Goal: Task Accomplishment & Management: Manage account settings

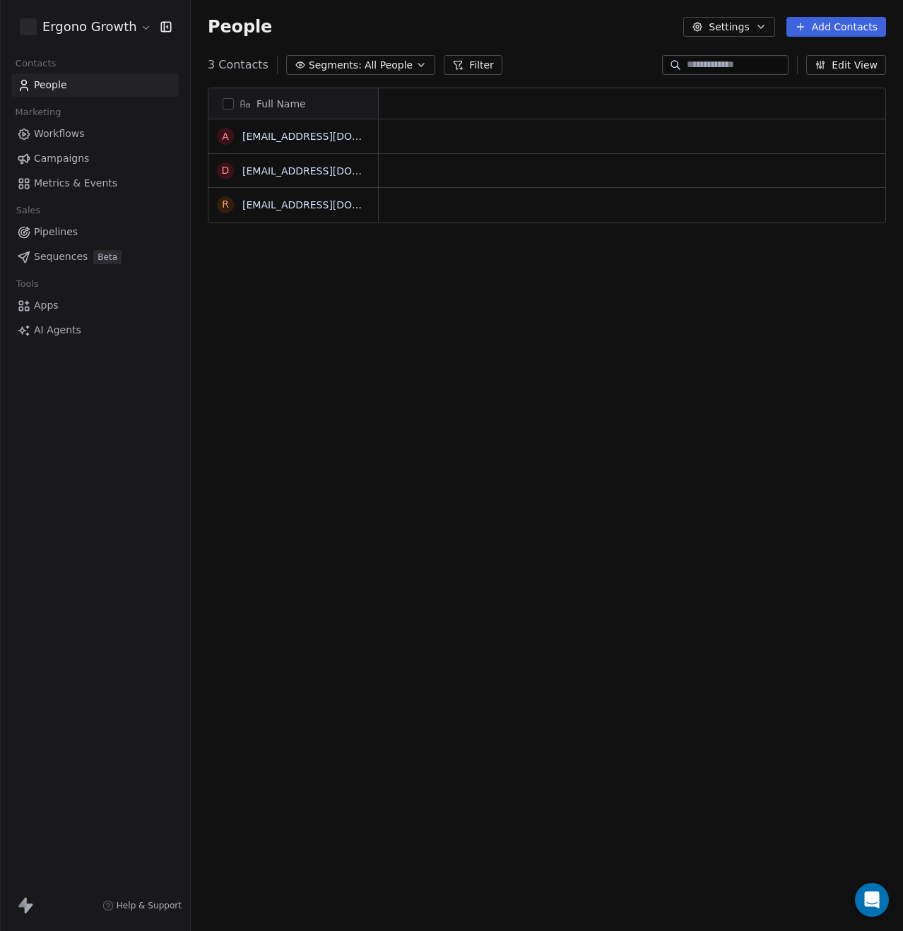
scroll to position [808, 701]
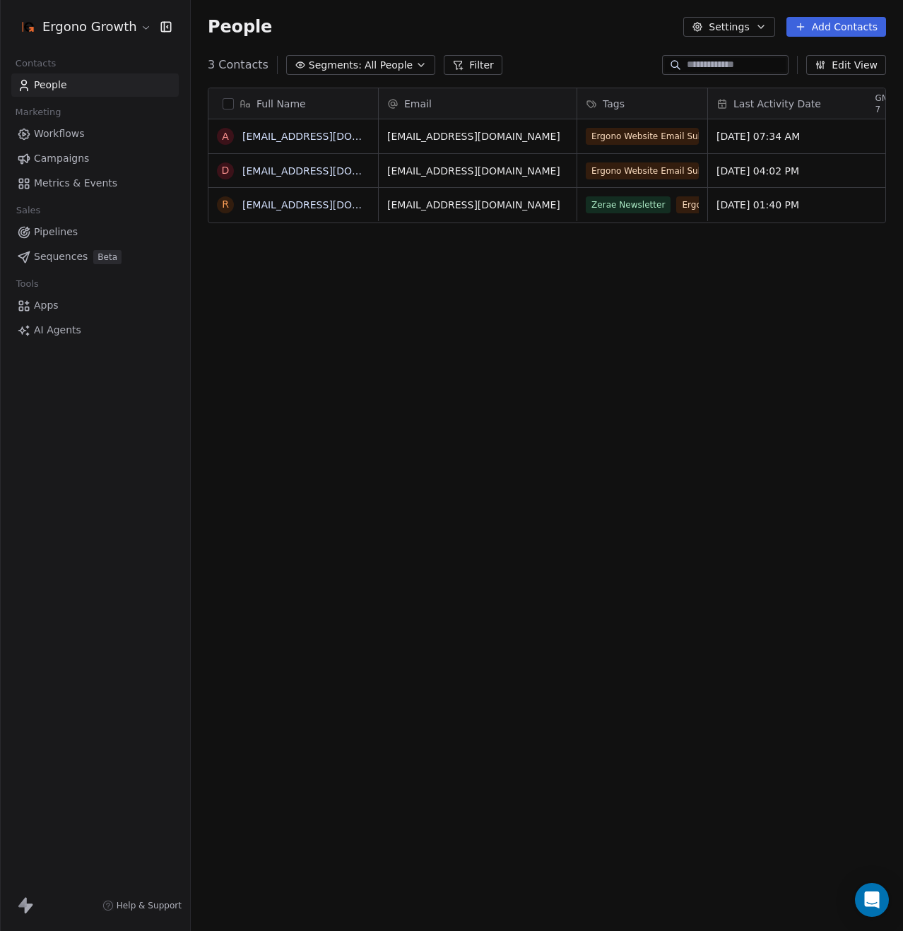
click at [117, 28] on html "Ergono Growth Contacts People Marketing Workflows Campaigns Metrics & Events Sa…" at bounding box center [451, 465] width 903 height 931
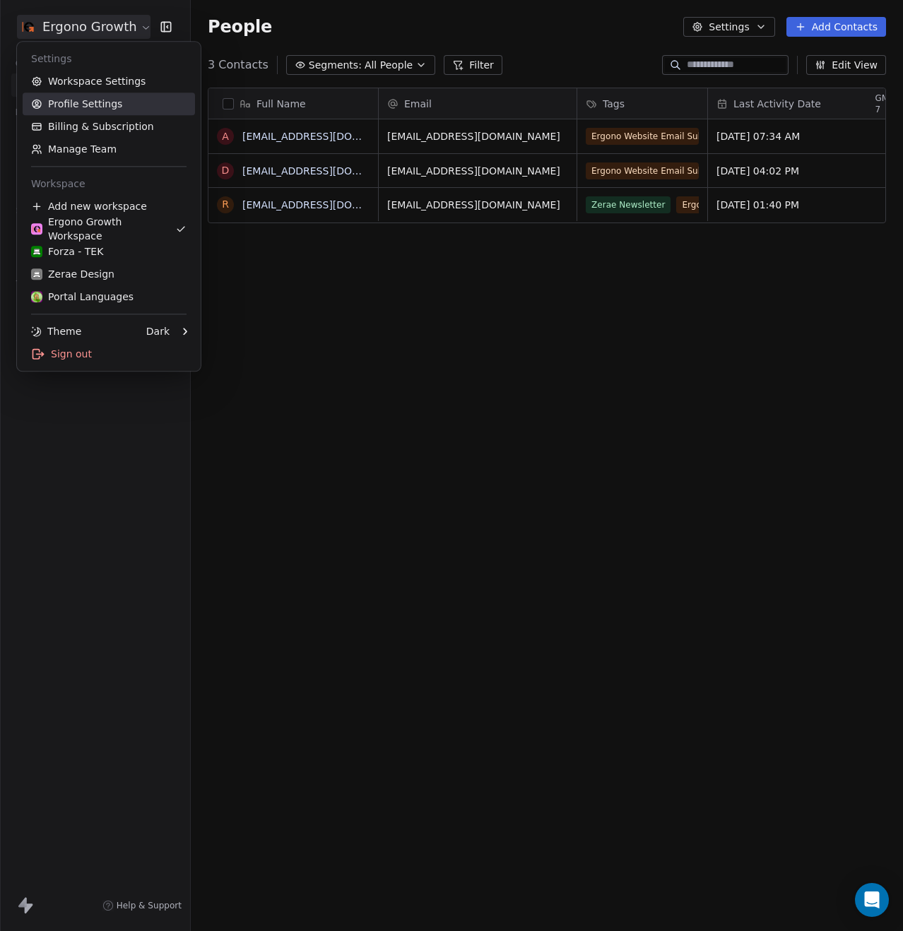
click at [117, 112] on link "Profile Settings" at bounding box center [109, 104] width 172 height 23
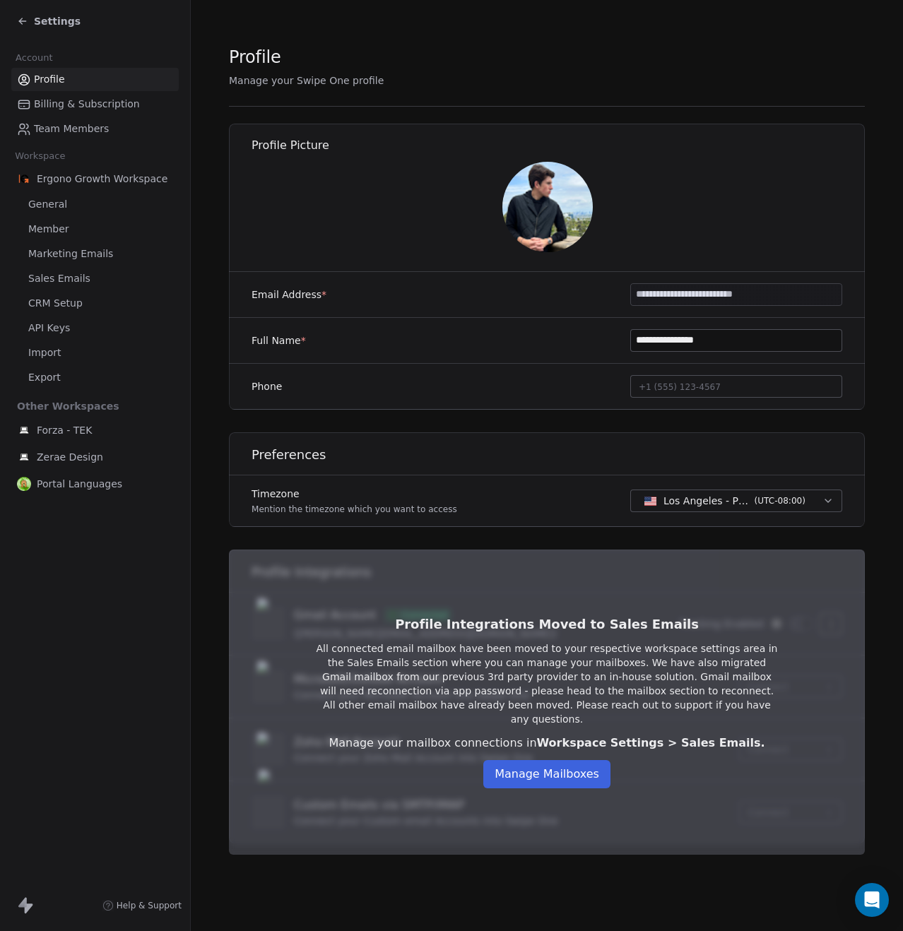
click at [70, 122] on span "Team Members" at bounding box center [71, 129] width 75 height 15
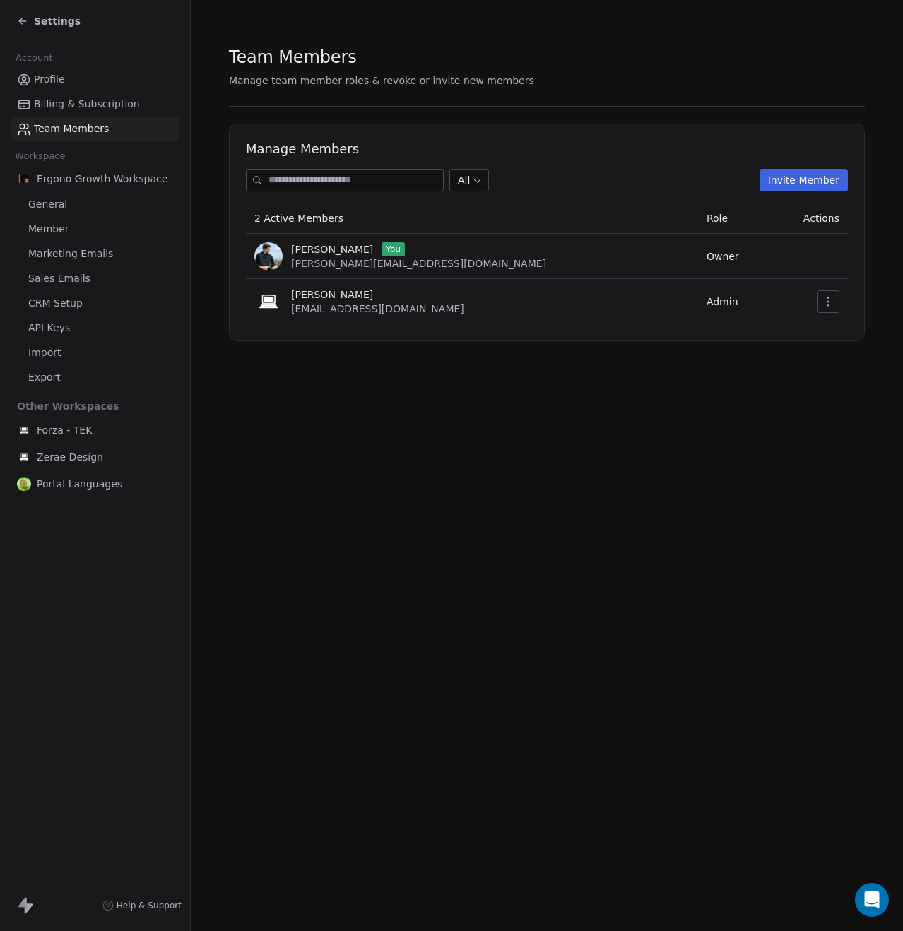
click at [778, 177] on button "Invite Member" at bounding box center [803, 180] width 88 height 23
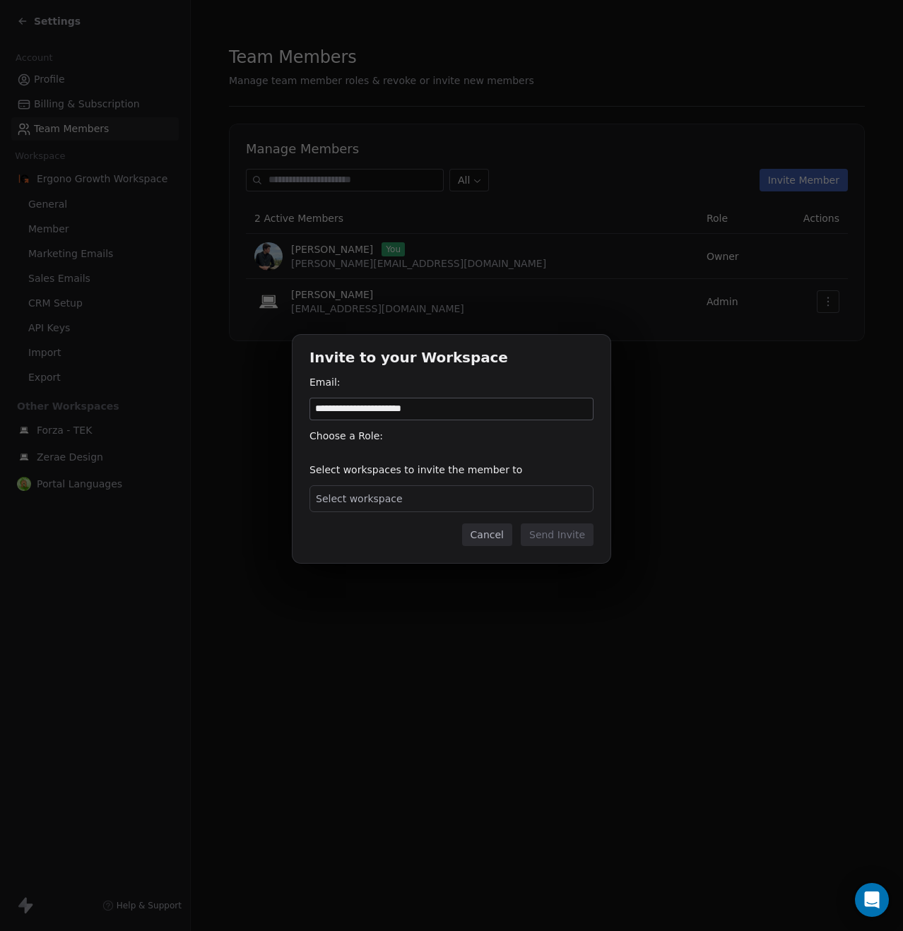
type input "**********"
click at [356, 506] on div "Select workspace" at bounding box center [451, 498] width 284 height 27
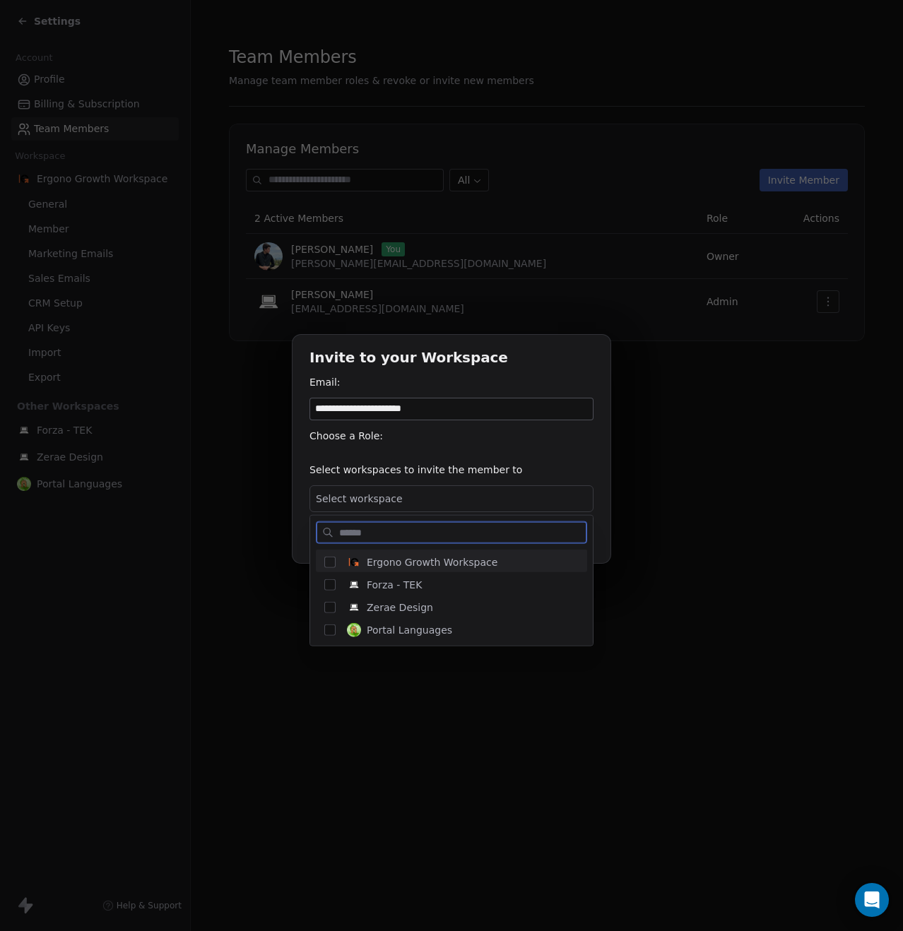
click at [353, 555] on img "Suggestions" at bounding box center [354, 562] width 14 height 14
click at [352, 576] on div "Forza - TEK" at bounding box center [459, 584] width 237 height 25
click at [355, 603] on img "Suggestions" at bounding box center [354, 607] width 14 height 14
click at [363, 638] on div "Portal Languages" at bounding box center [459, 629] width 237 height 25
click at [542, 449] on div "**********" at bounding box center [451, 465] width 903 height 307
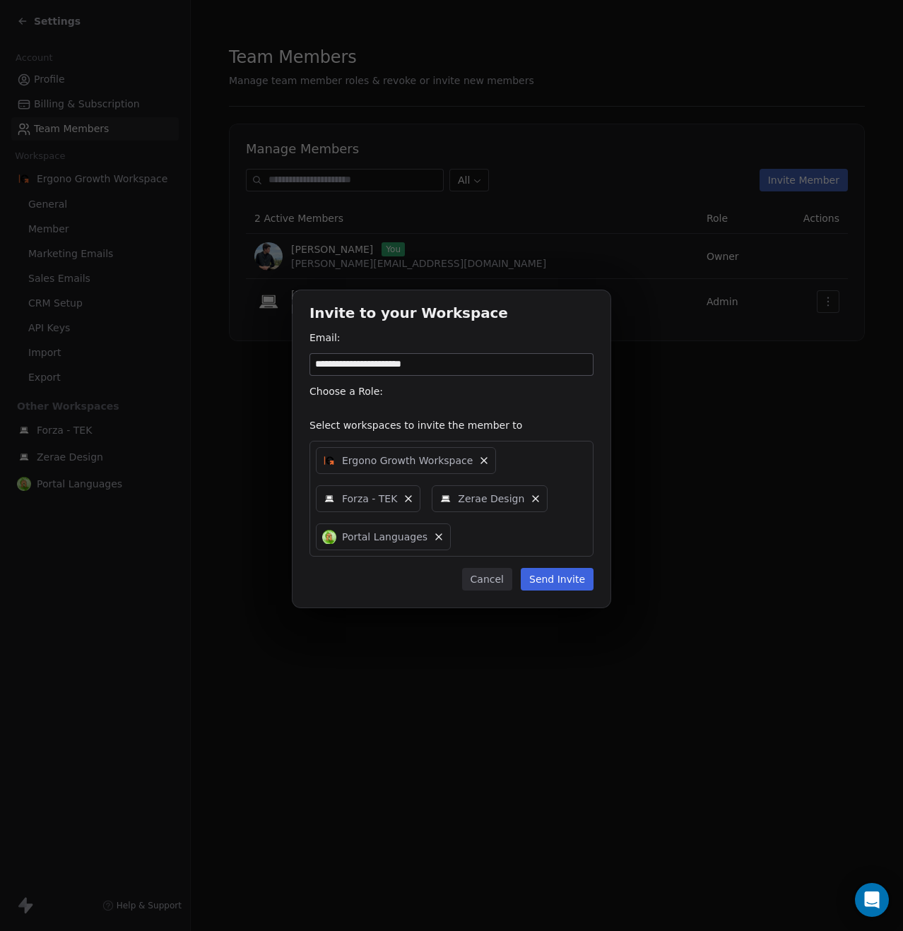
click at [567, 570] on button "Send Invite" at bounding box center [557, 579] width 73 height 23
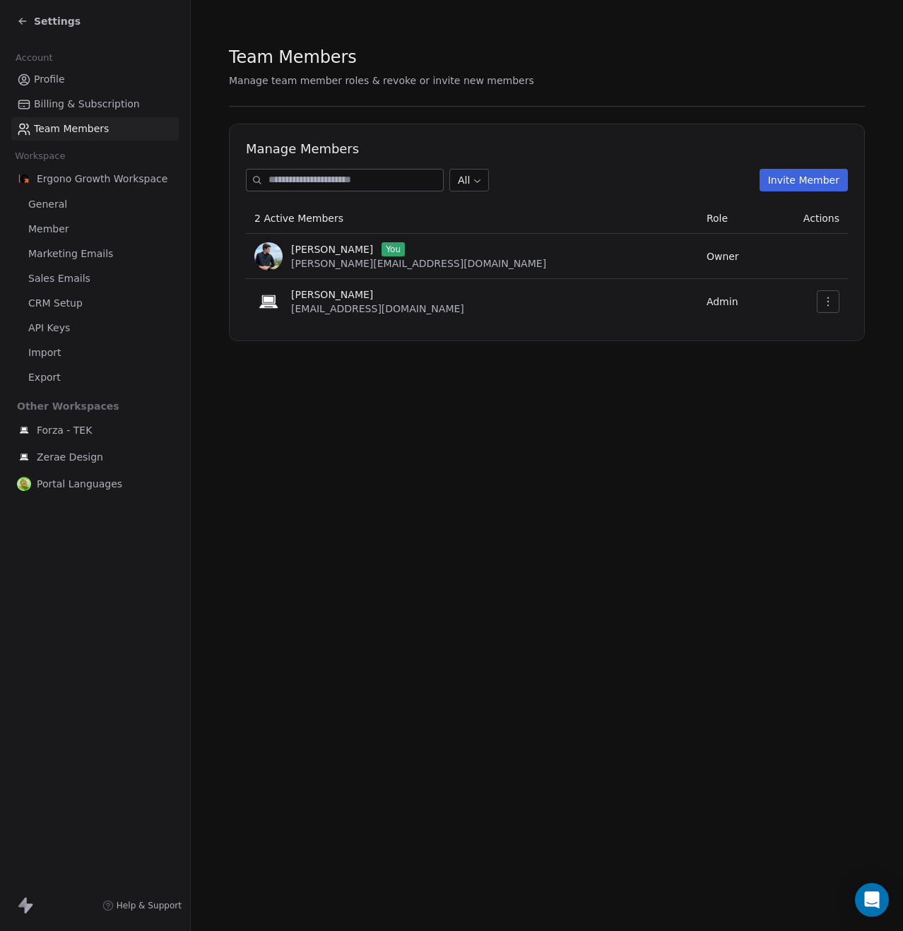
click at [72, 75] on link "Profile" at bounding box center [94, 79] width 167 height 23
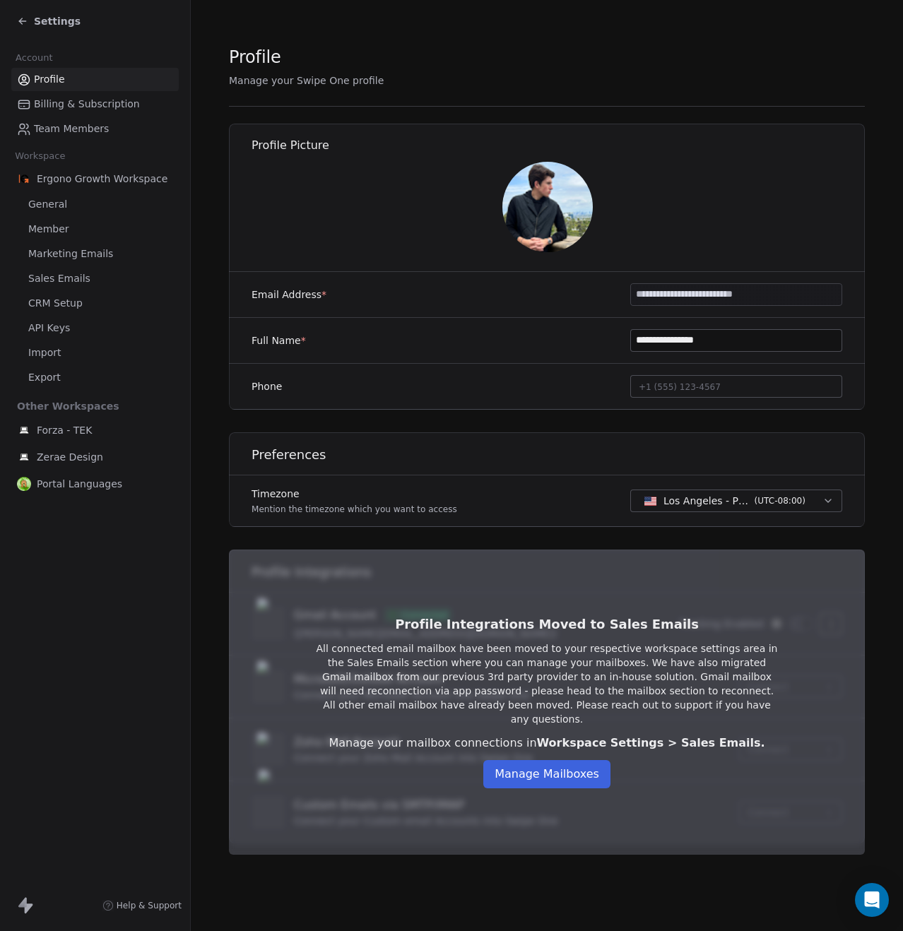
click at [49, 13] on div "Settings" at bounding box center [98, 21] width 162 height 20
click at [44, 17] on span "Settings" at bounding box center [57, 21] width 47 height 14
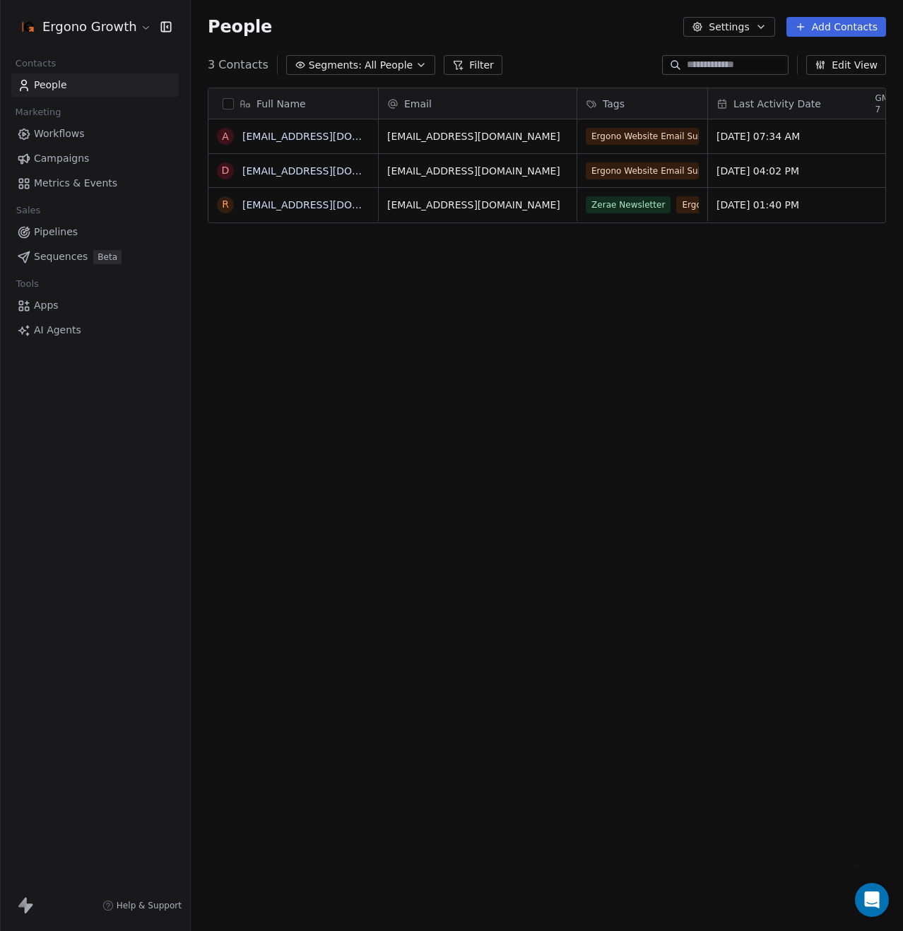
scroll to position [808, 701]
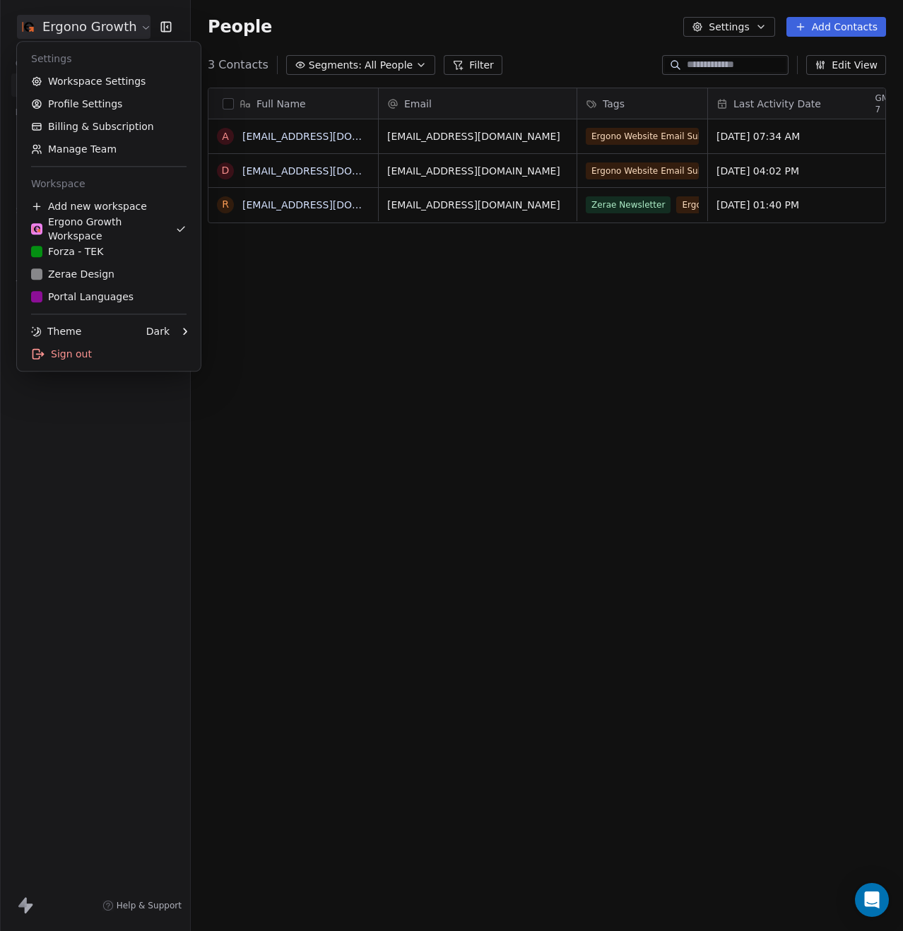
click at [139, 33] on html "Ergono Growth Contacts People Marketing Workflows Campaigns Metrics & Events Sa…" at bounding box center [451, 465] width 903 height 931
click at [93, 355] on div "Sign out" at bounding box center [109, 354] width 172 height 23
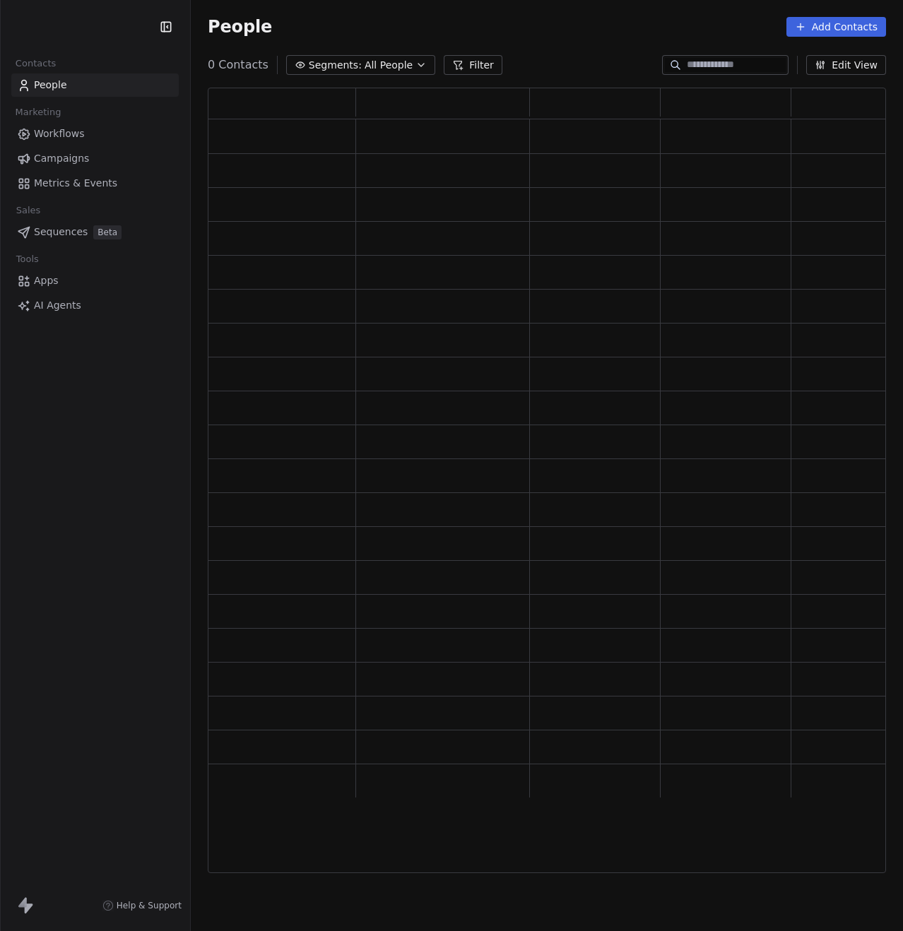
scroll to position [774, 667]
